Goal: Task Accomplishment & Management: Manage account settings

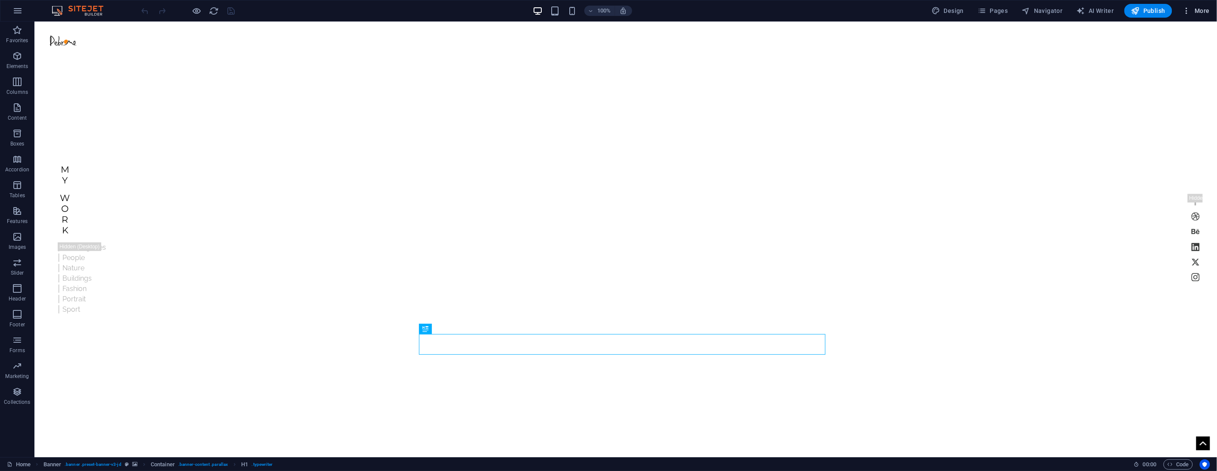
click at [1187, 12] on icon "button" at bounding box center [1187, 10] width 9 height 9
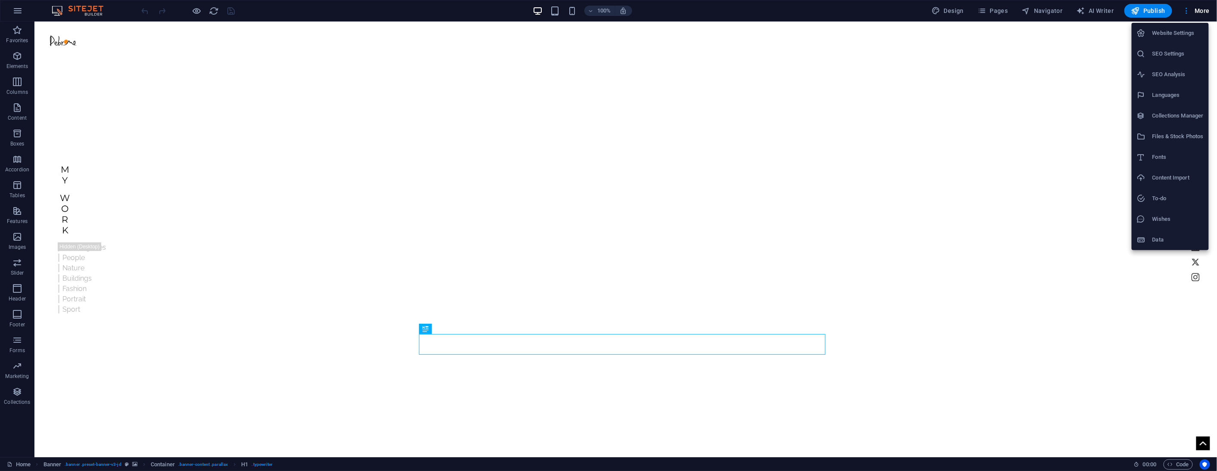
click at [1172, 29] on h6 "Website Settings" at bounding box center [1177, 33] width 51 height 10
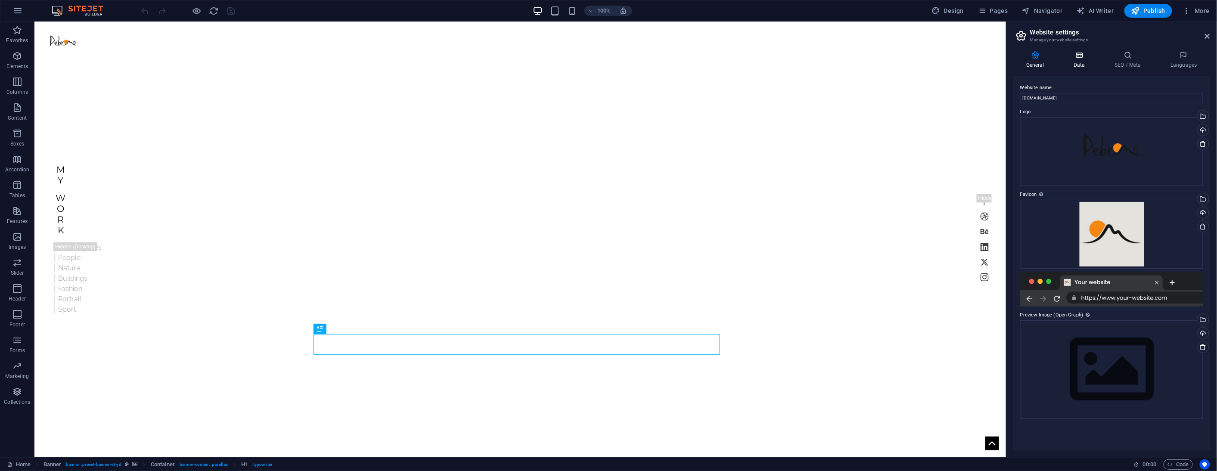
click at [1086, 56] on icon at bounding box center [1079, 55] width 37 height 9
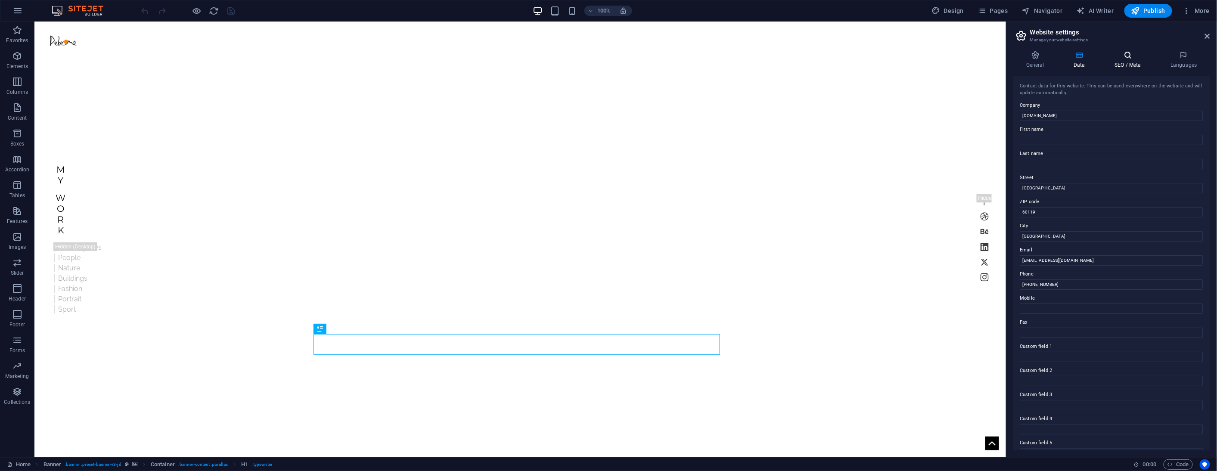
click at [1137, 59] on h4 "SEO / Meta" at bounding box center [1130, 60] width 56 height 18
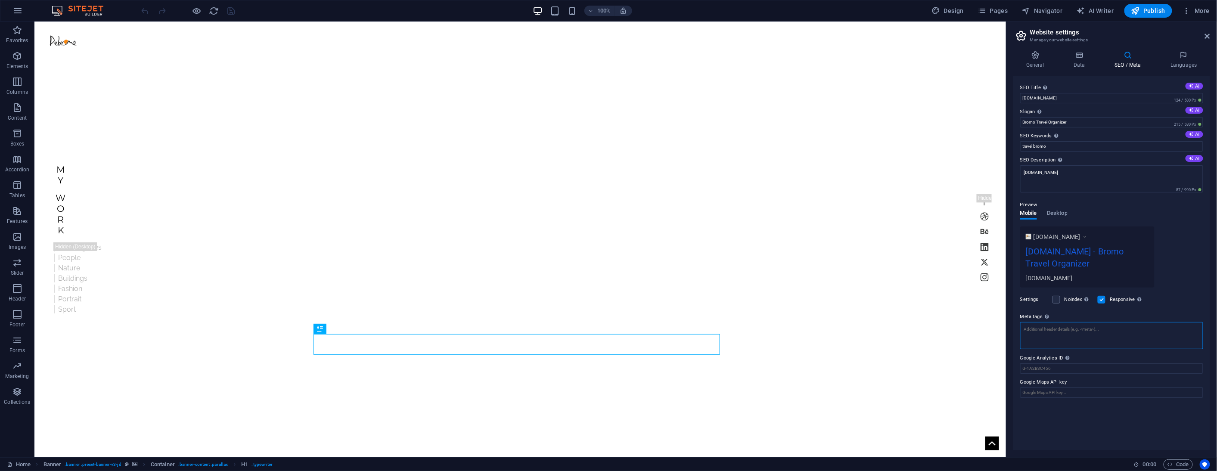
click at [1093, 336] on textarea "Meta tags Enter HTML code here that will be placed inside the tags of your webs…" at bounding box center [1111, 335] width 183 height 27
paste textarea "<!-- Google tag (gtag.js) --> <script async src="[URL][DOMAIN_NAME]"></script> …"
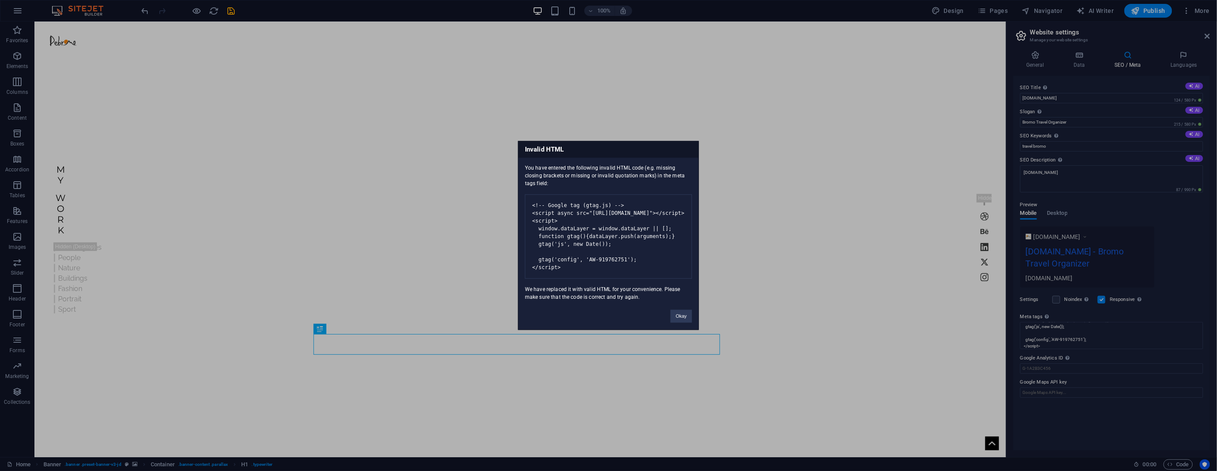
type textarea "<!-- Google tag (gtag.js) --> <script async="" src="[URL][DOMAIN_NAME]"></scrip…"
click at [678, 322] on button "Okay" at bounding box center [682, 316] width 22 height 13
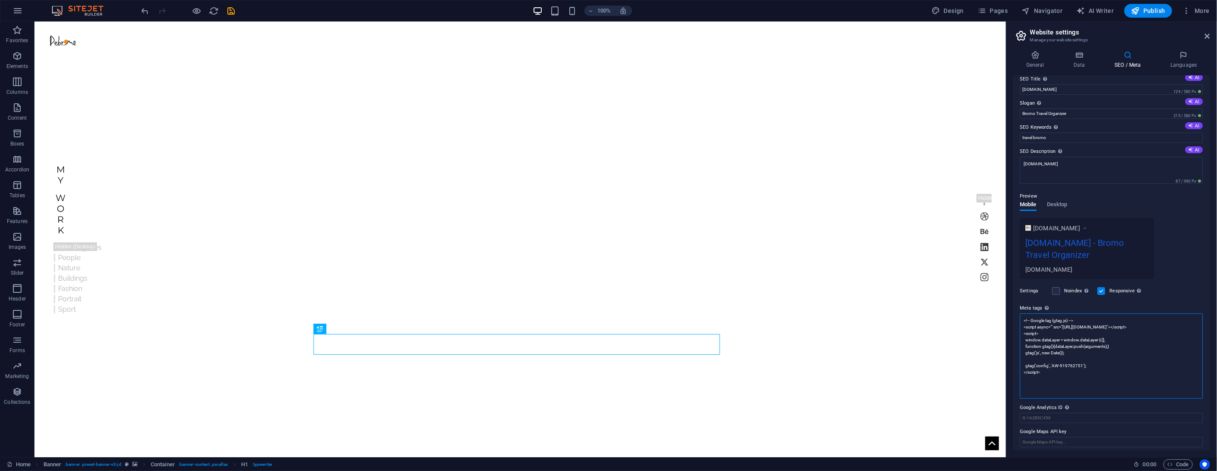
scroll to position [12, 0]
click at [1143, 14] on span "Publish" at bounding box center [1148, 10] width 34 height 9
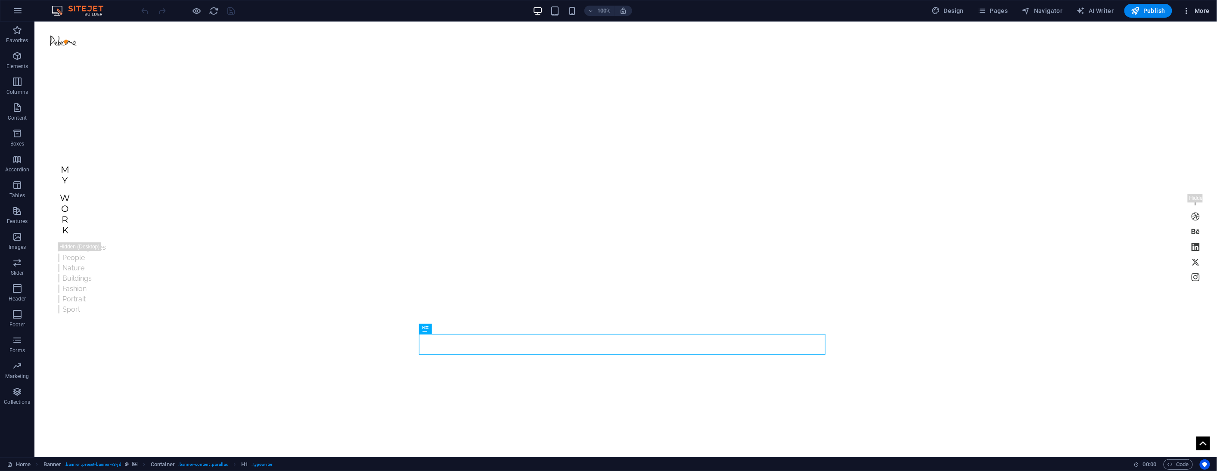
click at [1195, 12] on span "More" at bounding box center [1196, 10] width 27 height 9
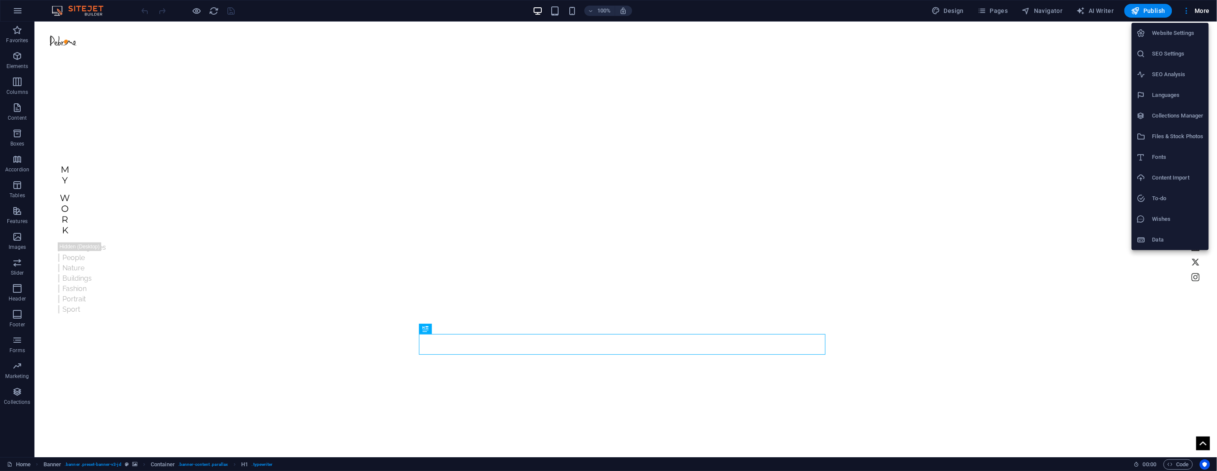
click at [1171, 29] on h6 "Website Settings" at bounding box center [1177, 33] width 51 height 10
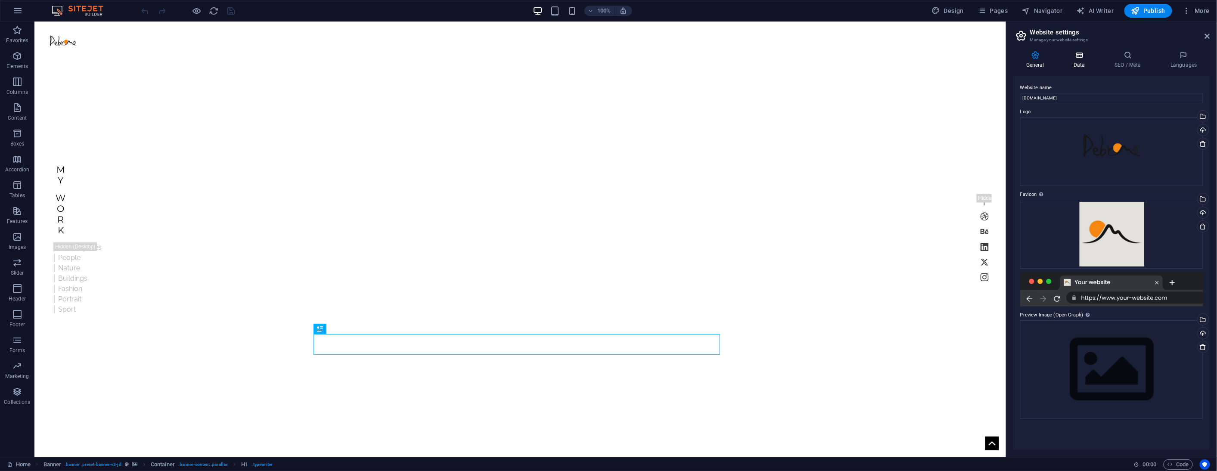
click at [1090, 57] on icon at bounding box center [1079, 55] width 37 height 9
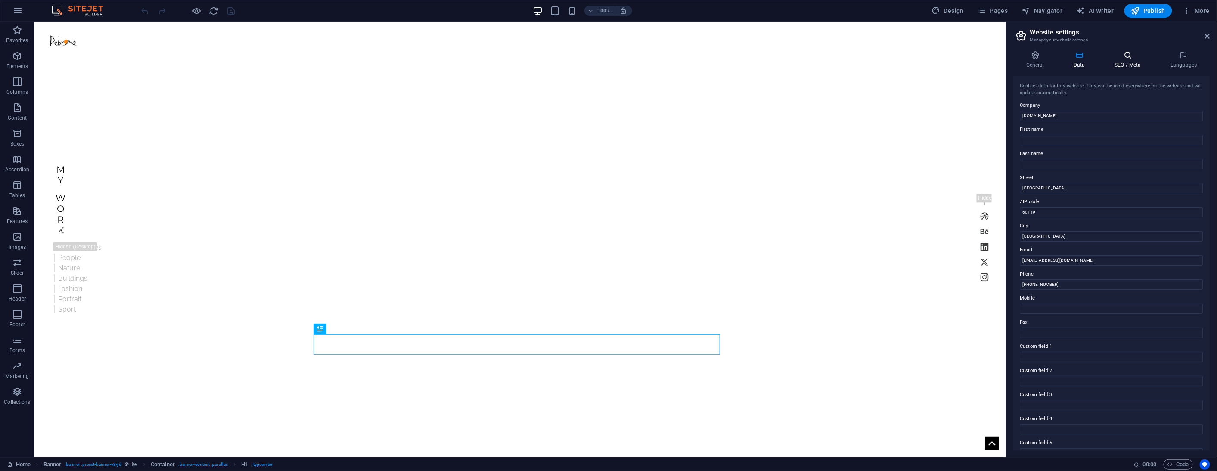
click at [1131, 57] on icon at bounding box center [1128, 55] width 53 height 9
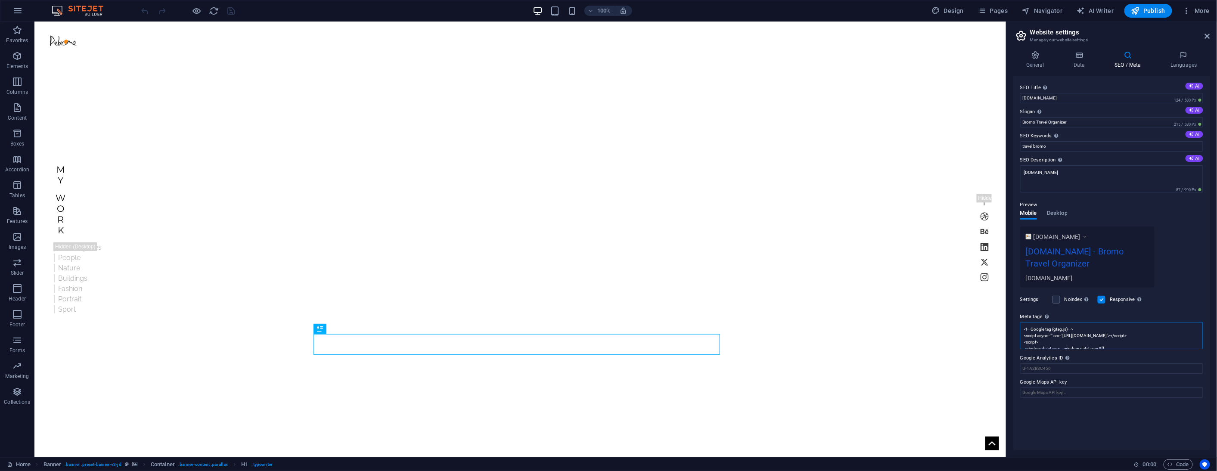
click at [1071, 347] on textarea "<!-- Google tag (gtag.js) --> <script async="" src="[URL][DOMAIN_NAME]"></scrip…" at bounding box center [1111, 335] width 183 height 27
click at [1071, 347] on textarea "<!-- Google tag (gtag.js) --> <script async="" src="[URL][DOMAIN_NAME]"></scrip…" at bounding box center [1111, 364] width 183 height 85
paste textarea "AW-919762751"
type textarea "<!-- Google tag (gtag.js) --> <script async="" src="[URL][DOMAIN_NAME]"></scrip…"
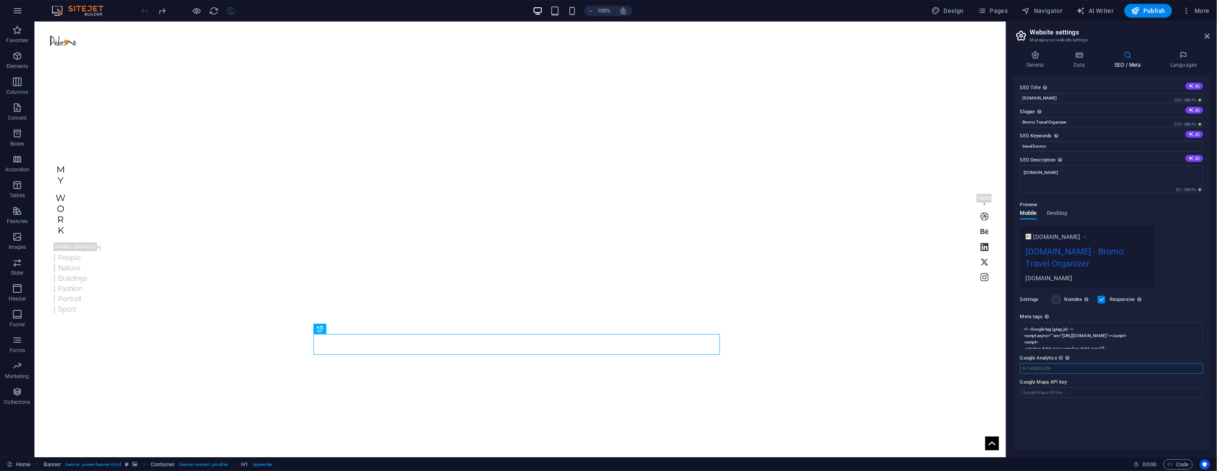
click at [1061, 428] on div "SEO Title The title of your website - make it something that stands out in sear…" at bounding box center [1111, 263] width 197 height 375
paste input "AW-919762751"
type input "AW-919762751"
click at [1040, 337] on textarea "<!-- Google tag (gtag.js) --> <script async="" src="[URL][DOMAIN_NAME]"></scrip…" at bounding box center [1111, 335] width 183 height 27
paste textarea "src="https://www.googletagmanager.com/gtag/js?id=AW-919762751">"
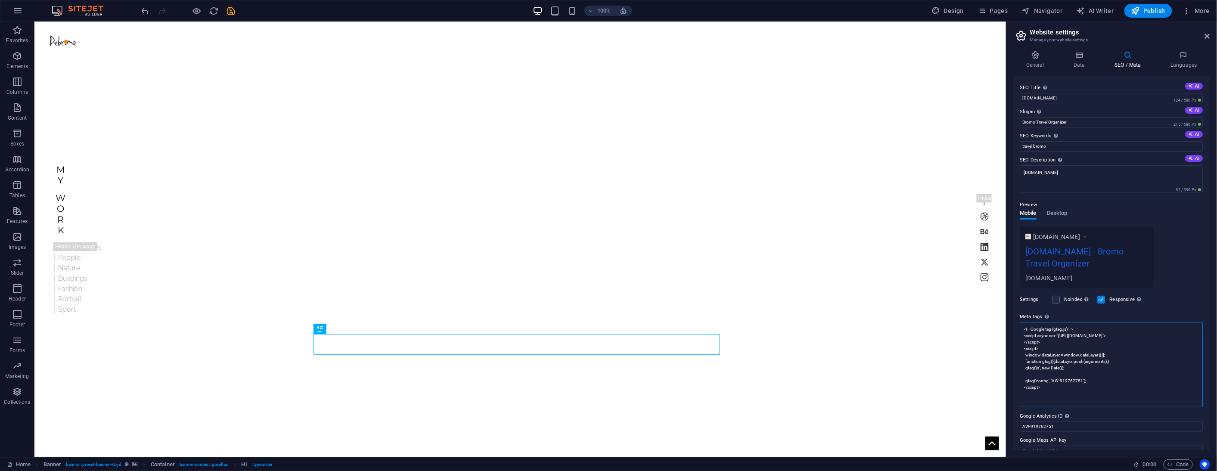
scroll to position [12, 0]
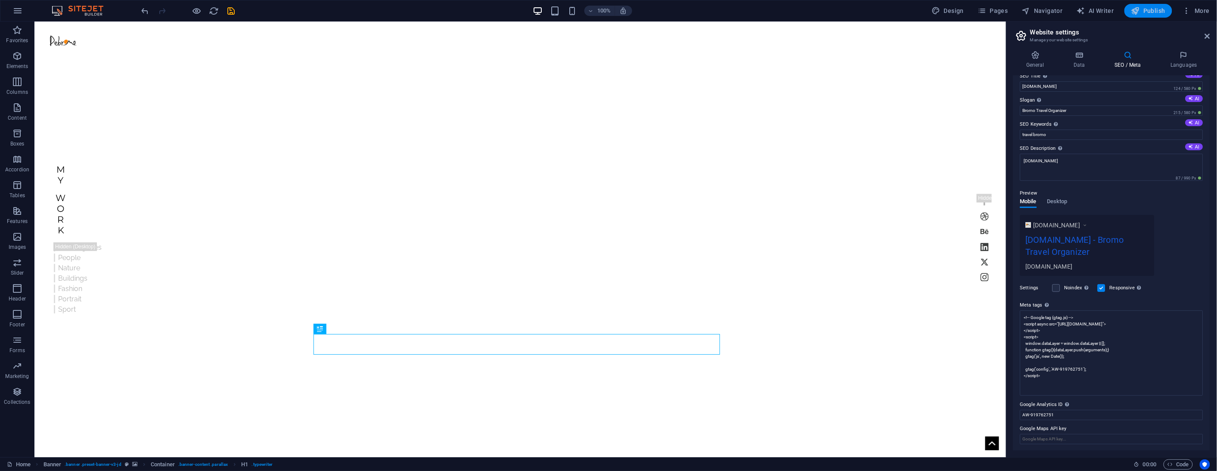
click at [1153, 14] on body "debromo.com Home (en) Favorites Elements Columns Content Boxes Accordion Tables…" at bounding box center [608, 235] width 1217 height 471
type textarea "<!-- Google tag (gtag.js) --> <script async="" src="https://www.googletagmanage…"
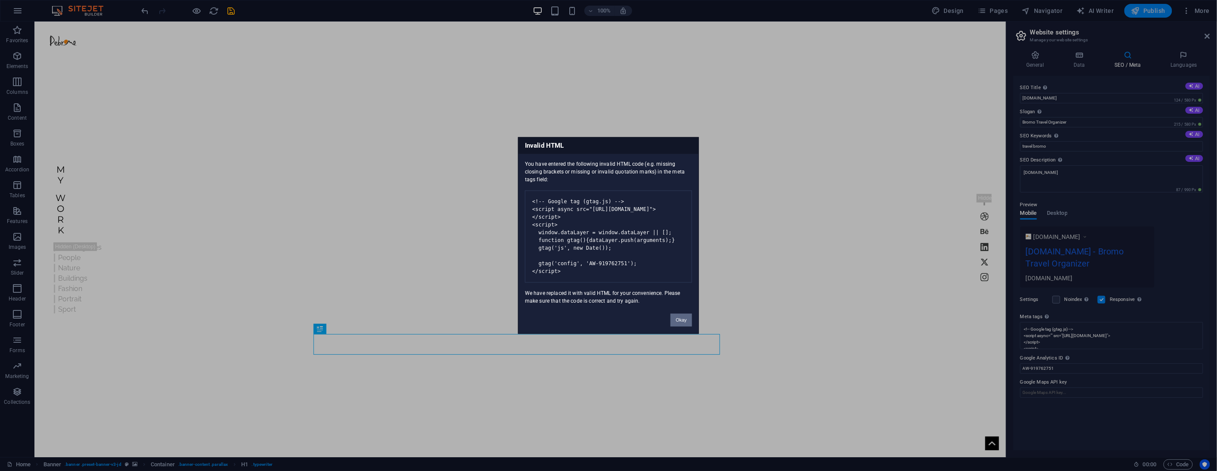
scroll to position [0, 0]
click at [683, 324] on button "Okay" at bounding box center [682, 320] width 22 height 13
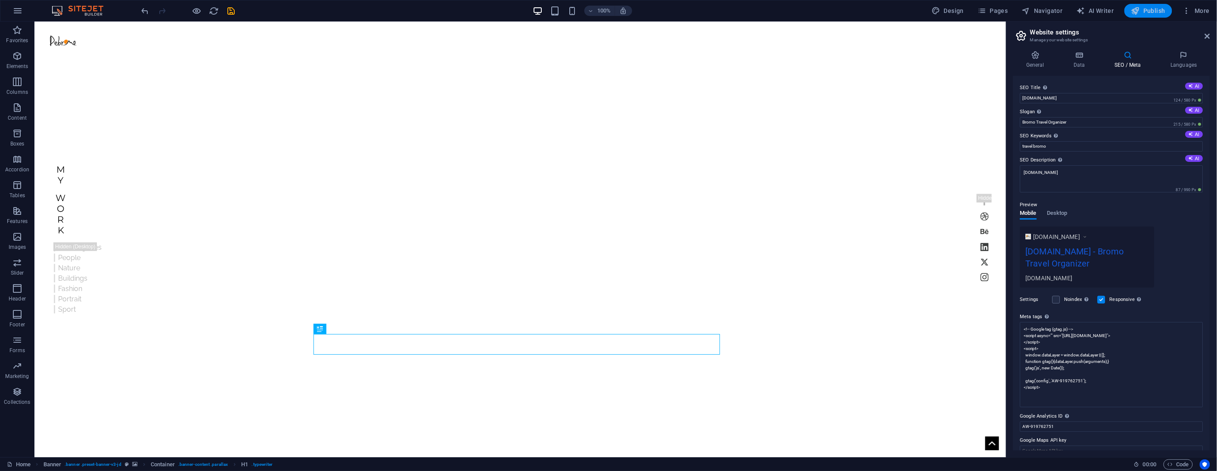
click at [1145, 12] on span "Publish" at bounding box center [1148, 10] width 34 height 9
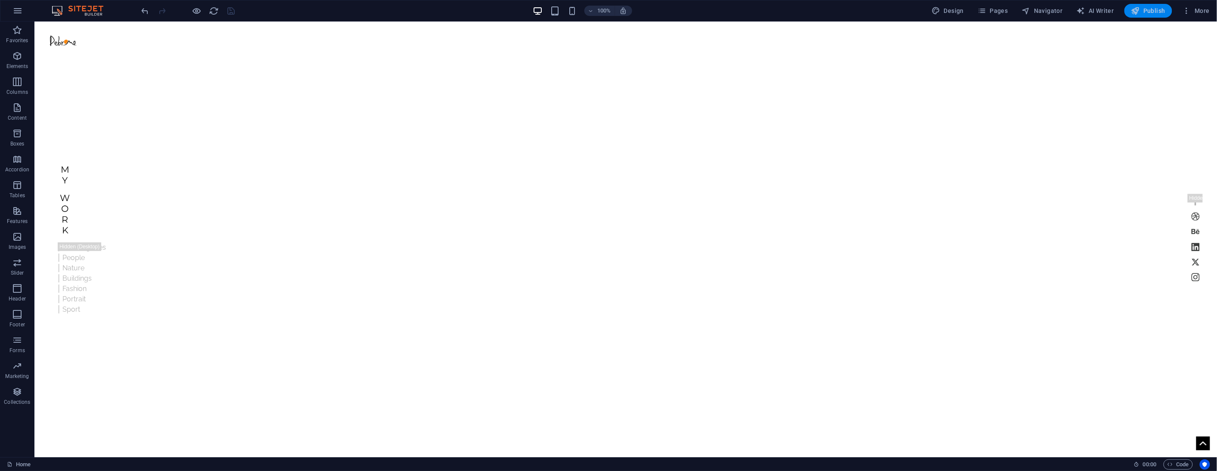
click at [1145, 12] on span "Publish" at bounding box center [1148, 10] width 34 height 9
